Goal: Task Accomplishment & Management: Manage account settings

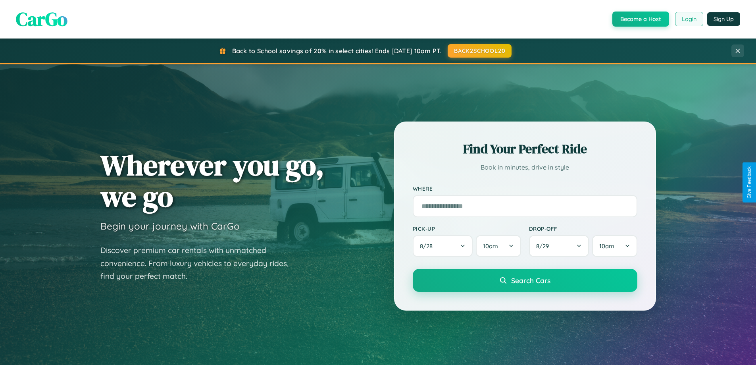
click at [688, 19] on button "Login" at bounding box center [689, 19] width 28 height 14
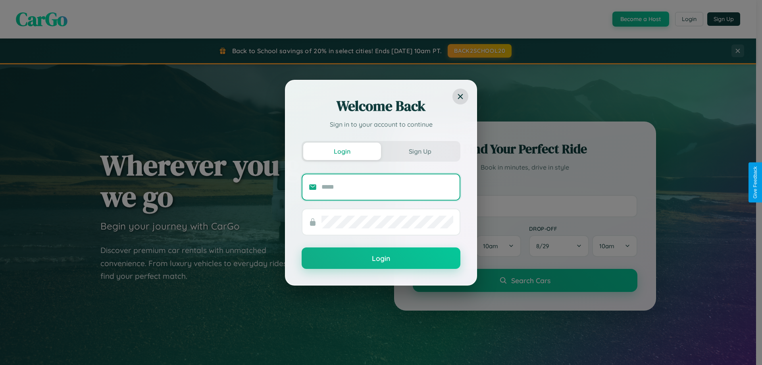
click at [387, 186] on input "text" at bounding box center [387, 187] width 132 height 13
type input "**********"
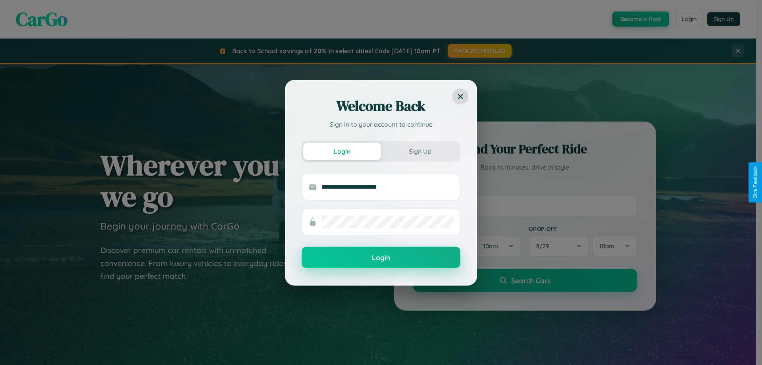
click at [381, 257] on button "Login" at bounding box center [381, 256] width 159 height 21
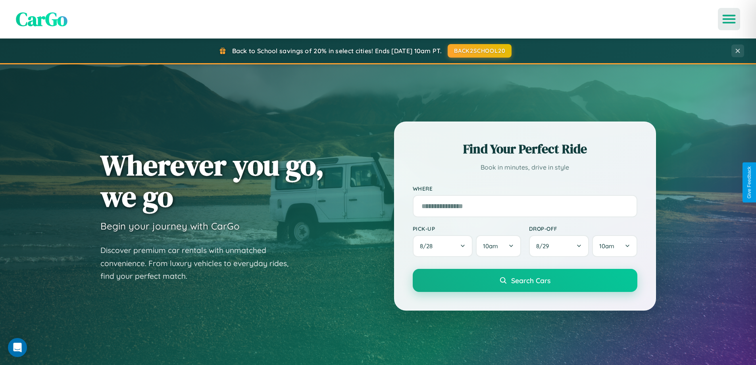
click at [729, 19] on icon "Open menu" at bounding box center [729, 18] width 12 height 7
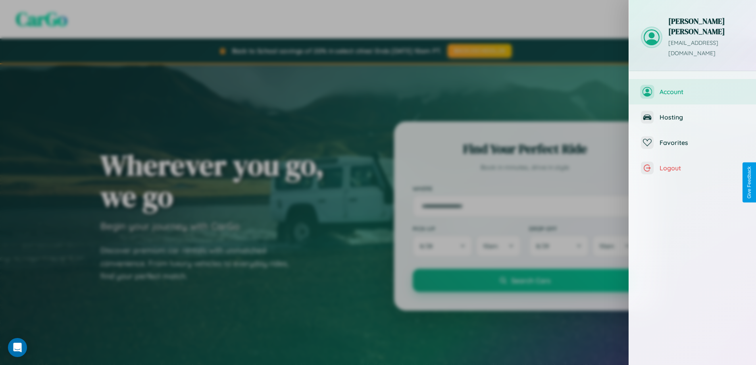
click at [692, 88] on span "Account" at bounding box center [701, 92] width 85 height 8
